Goal: Navigation & Orientation: Understand site structure

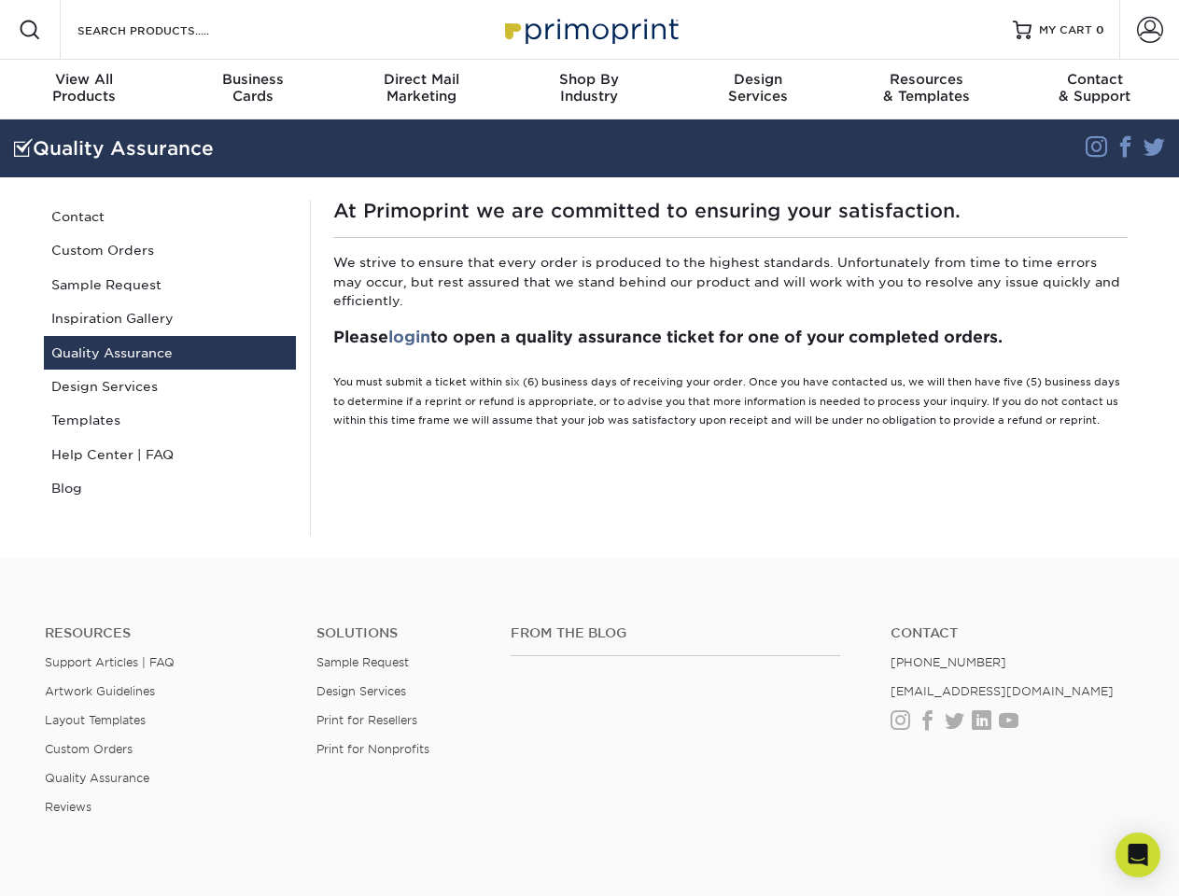
click at [589, 448] on div "At Primoprint we are committed to ensuring your satisfaction. We strive to ensu…" at bounding box center [730, 368] width 840 height 336
click at [30, 30] on span at bounding box center [30, 30] width 22 height 22
click at [1149, 30] on span at bounding box center [1150, 30] width 26 height 26
click at [84, 90] on div "View All Products" at bounding box center [84, 88] width 168 height 34
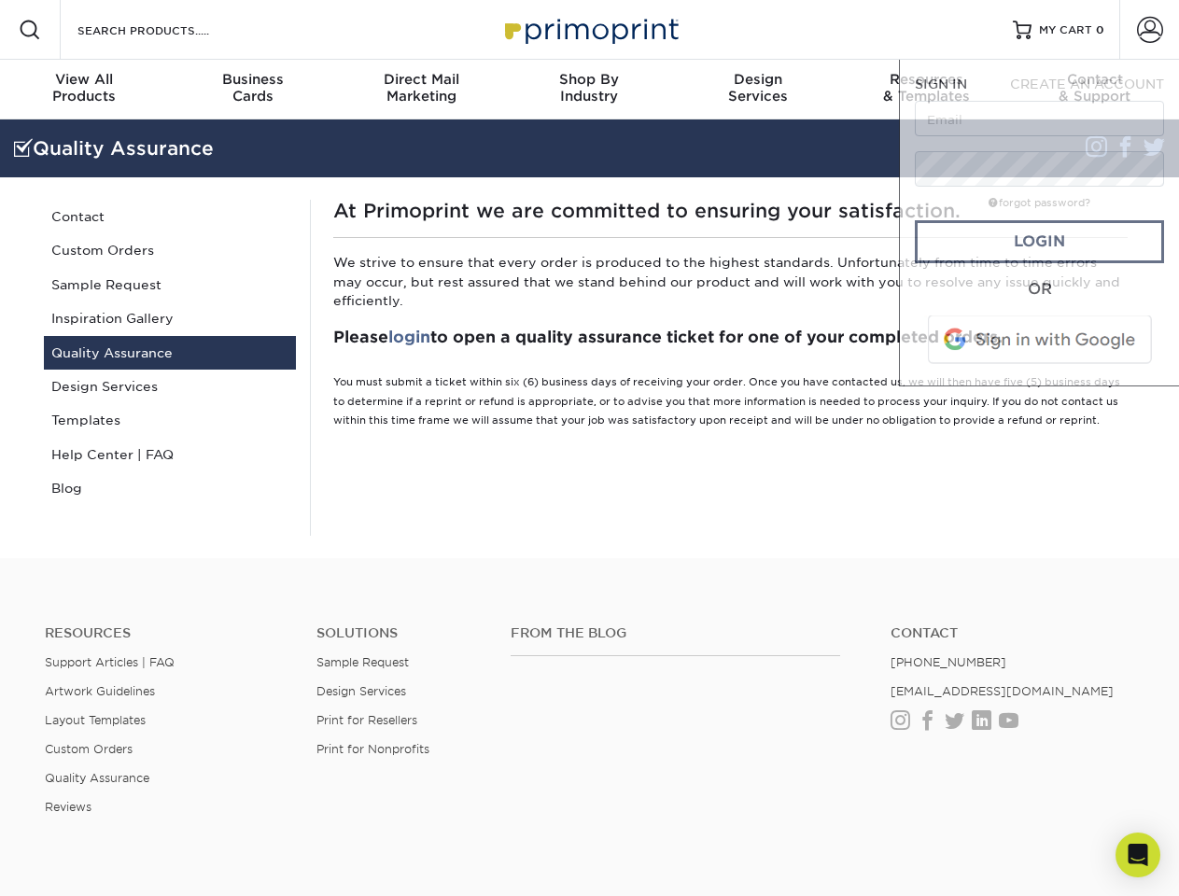
click at [252, 90] on div "Business Cards" at bounding box center [252, 88] width 168 height 34
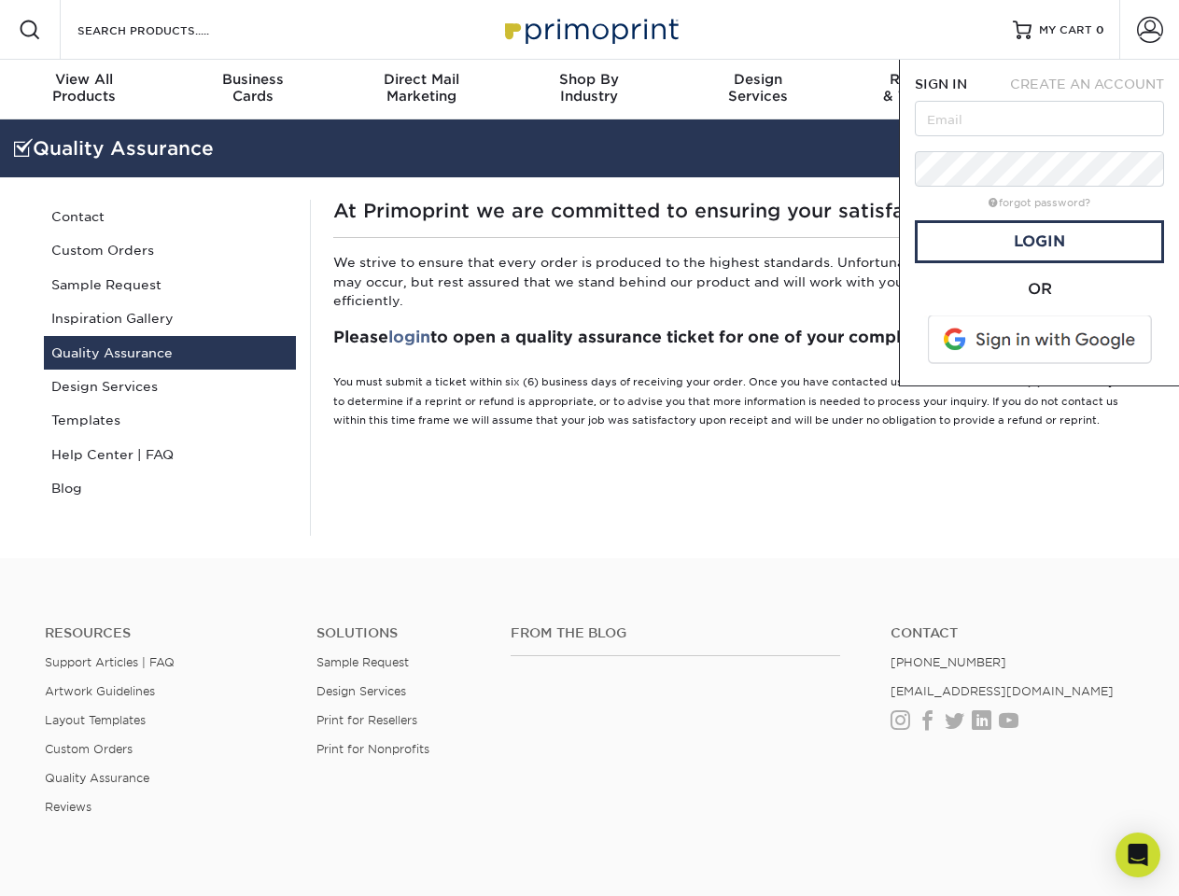
click at [421, 90] on div "Direct Mail Marketing" at bounding box center [421, 88] width 168 height 34
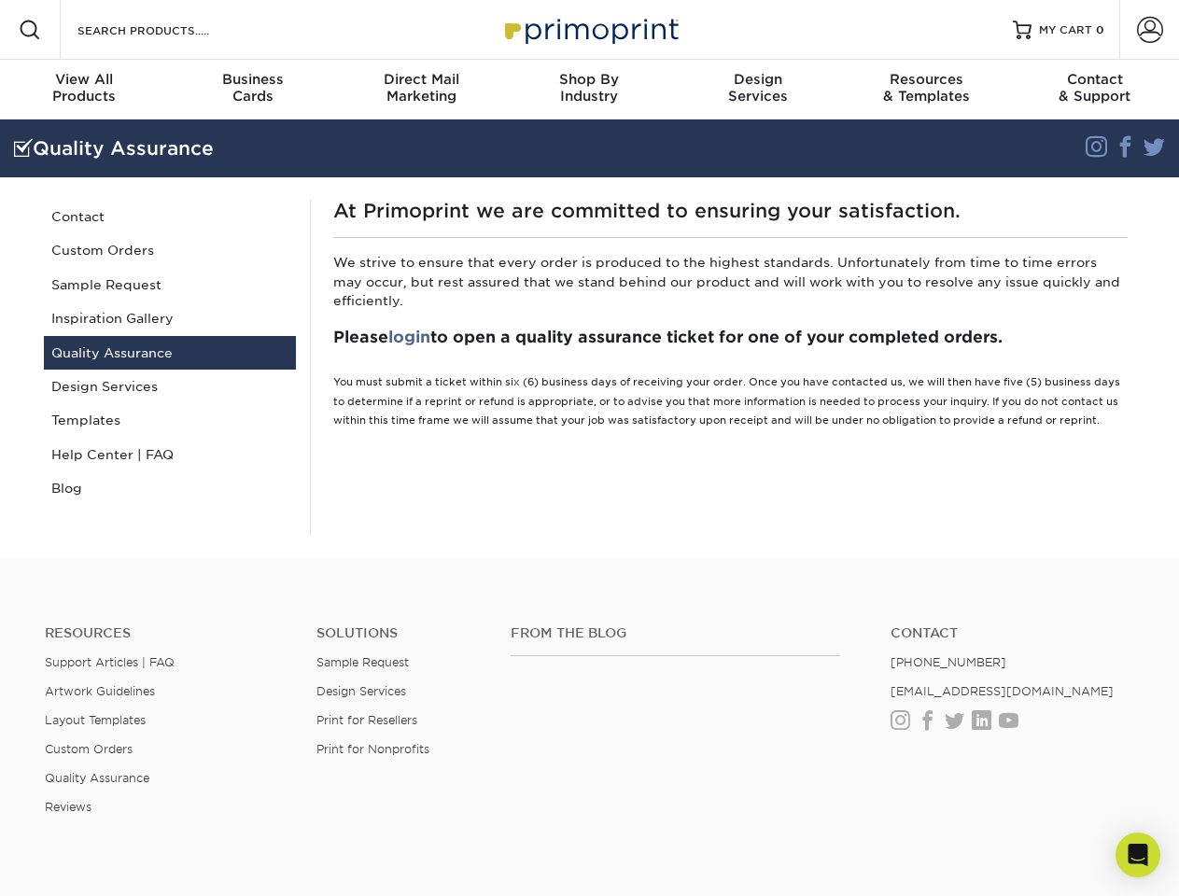
click at [589, 90] on div "Shop By Industry" at bounding box center [589, 88] width 168 height 34
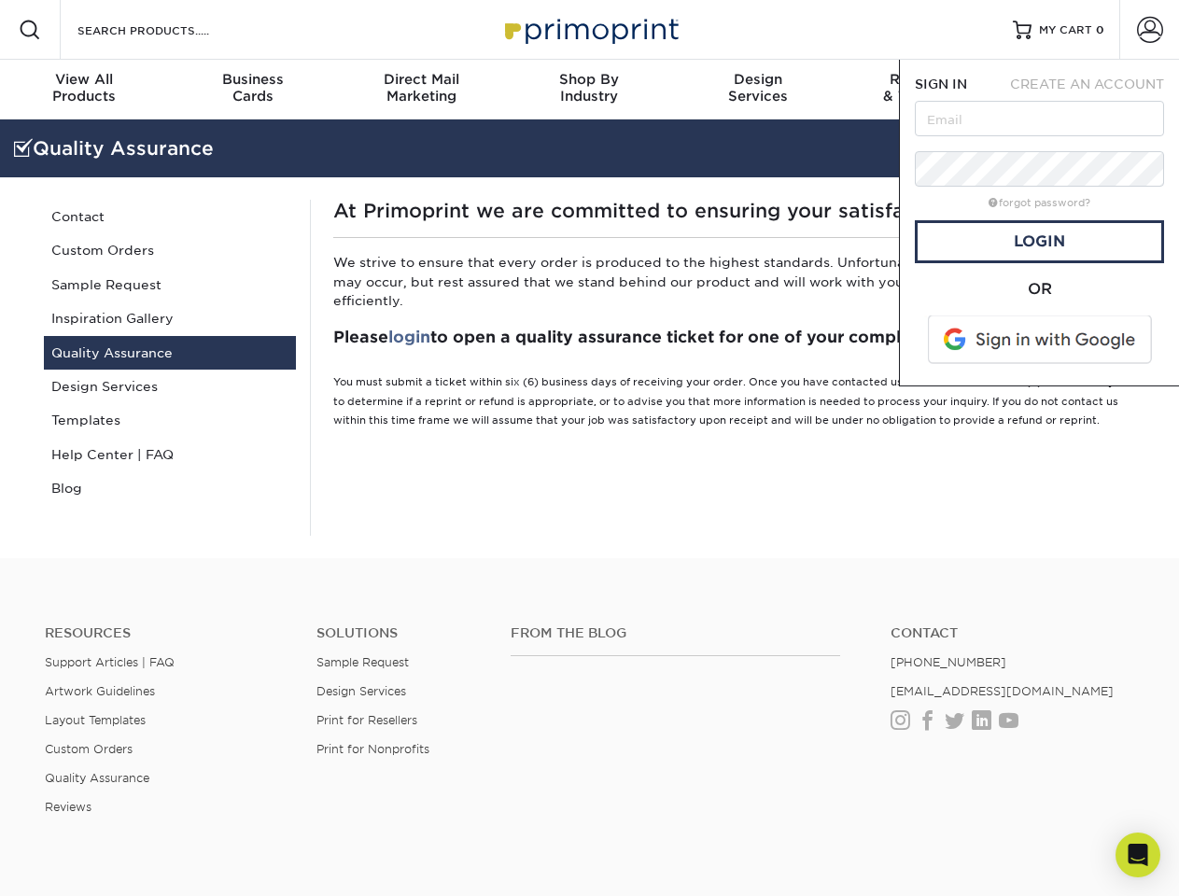
click at [758, 90] on div "Design Services" at bounding box center [758, 88] width 168 height 34
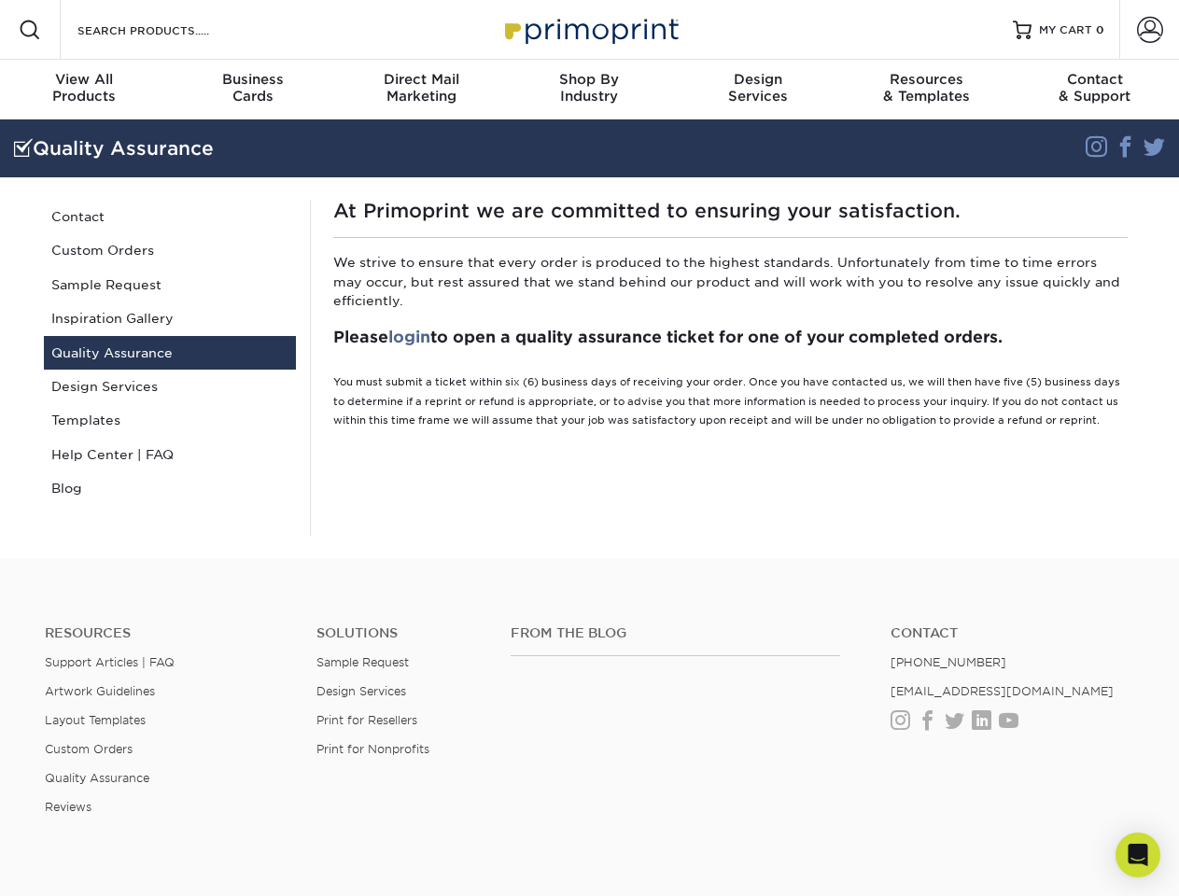
click at [926, 90] on span "SIGN IN" at bounding box center [941, 84] width 52 height 15
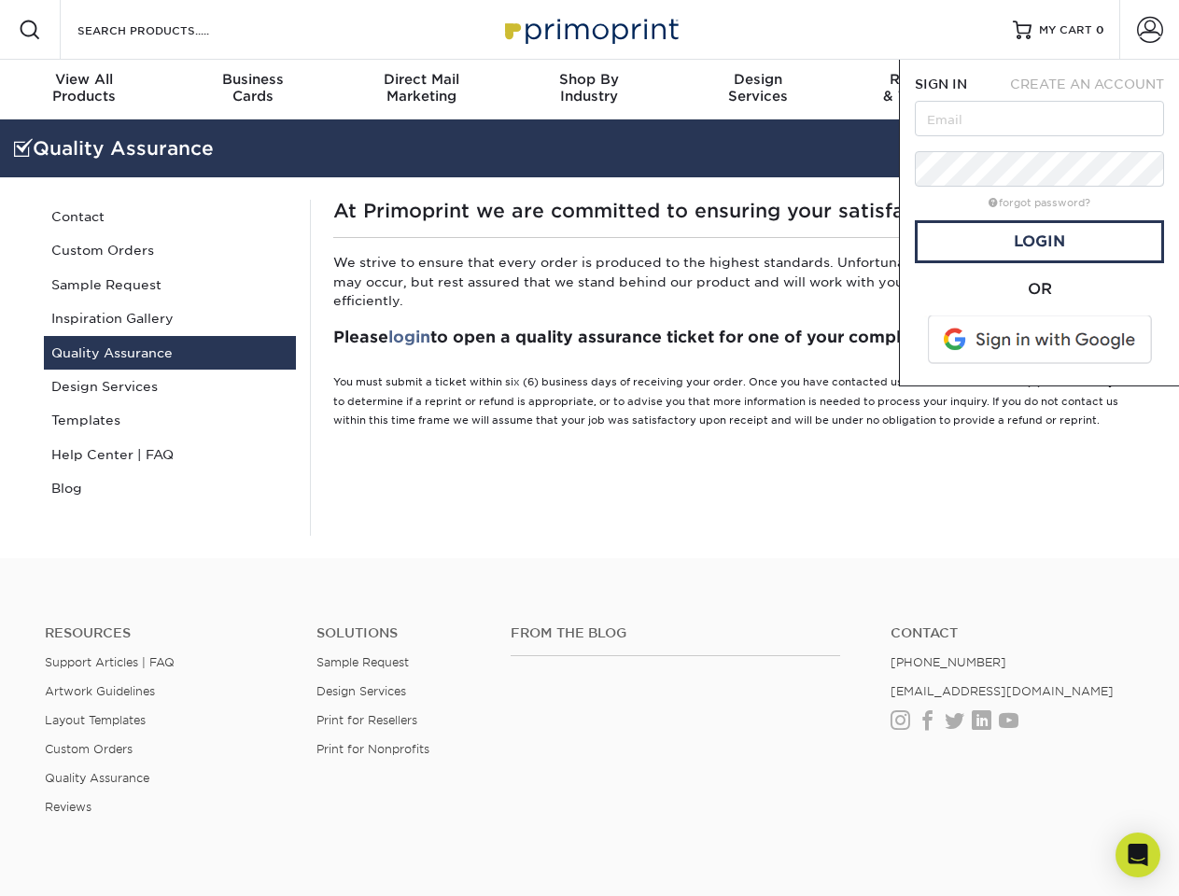
click at [1095, 90] on nav "Resources Menu Search Products Account SIGN IN CREATE AN ACCOUNT forgot passwor…" at bounding box center [589, 60] width 1179 height 120
